Goal: Task Accomplishment & Management: Use online tool/utility

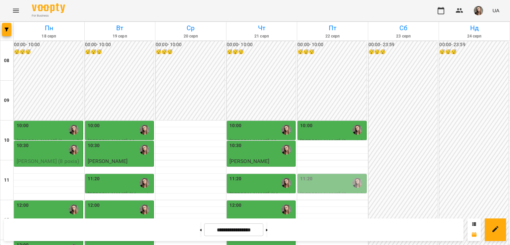
scroll to position [84, 0]
click at [301, 222] on label "12:30" at bounding box center [306, 225] width 12 height 7
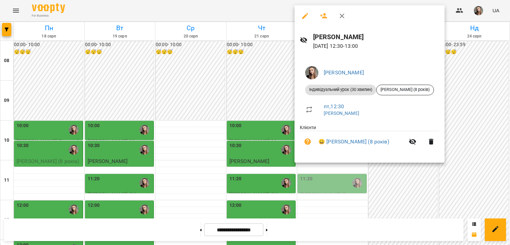
click at [190, 138] on div at bounding box center [255, 122] width 510 height 245
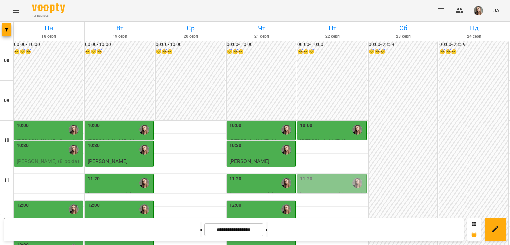
click at [335, 175] on div "11:20" at bounding box center [332, 182] width 65 height 15
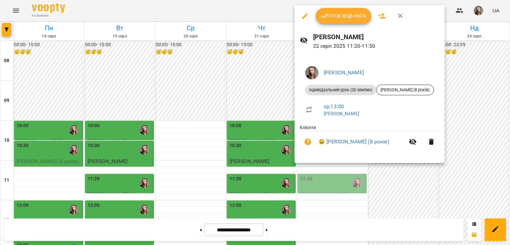
click at [188, 83] on div at bounding box center [255, 122] width 510 height 245
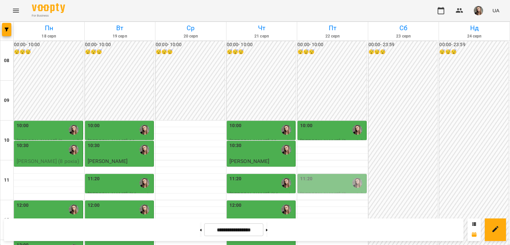
scroll to position [150, 0]
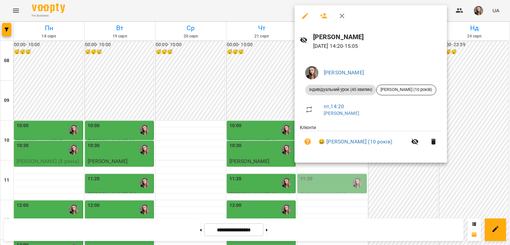
click at [374, 176] on div at bounding box center [255, 122] width 510 height 245
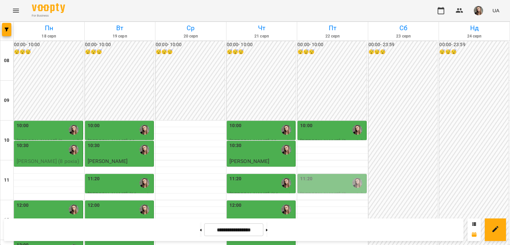
scroll to position [90, 0]
click at [327, 175] on div "11:20" at bounding box center [332, 182] width 65 height 15
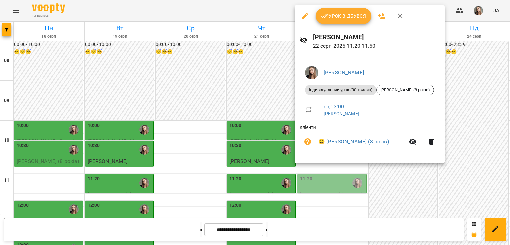
click at [390, 178] on div at bounding box center [255, 122] width 510 height 245
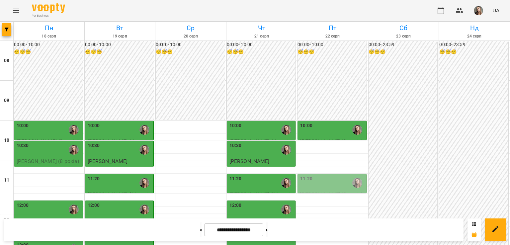
click at [339, 175] on div "11:20" at bounding box center [332, 182] width 65 height 15
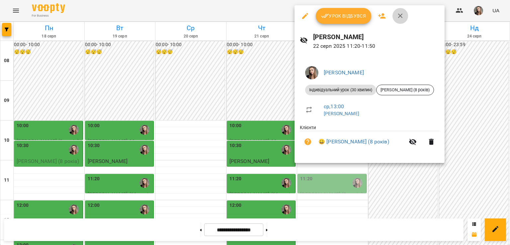
click at [397, 20] on button "button" at bounding box center [400, 16] width 16 height 16
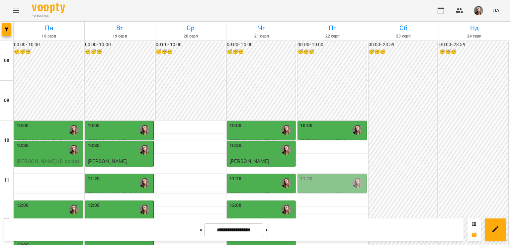
click at [326, 222] on div "12:30" at bounding box center [332, 229] width 65 height 15
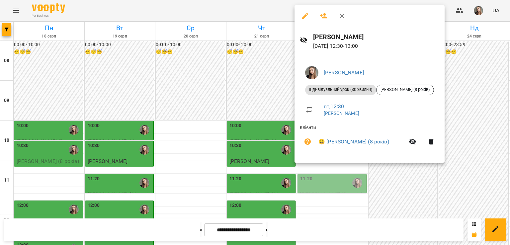
click at [192, 140] on div at bounding box center [255, 122] width 510 height 245
